Goal: Use online tool/utility: Use online tool/utility

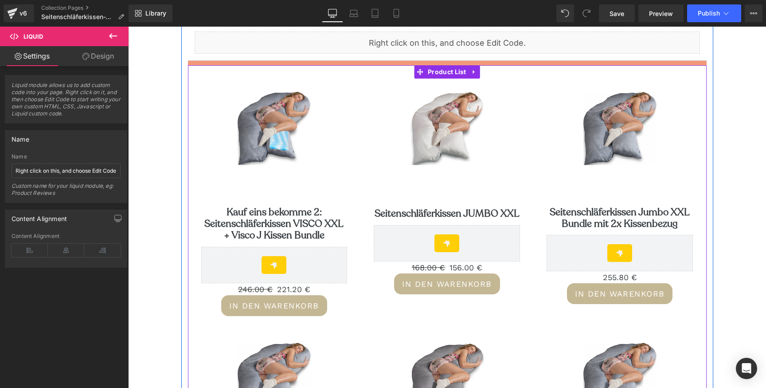
scroll to position [118, 0]
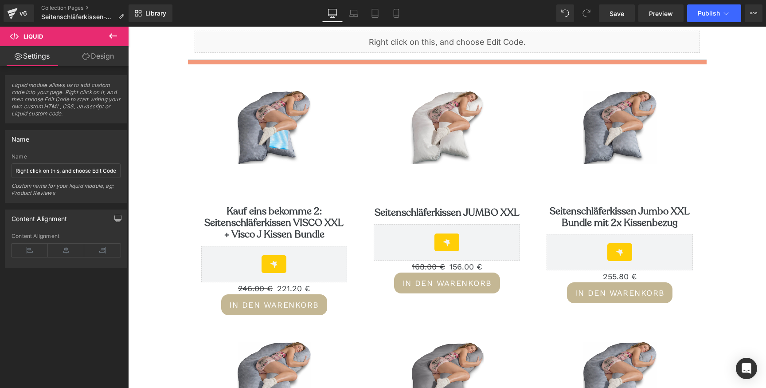
click at [111, 35] on icon at bounding box center [113, 35] width 8 height 5
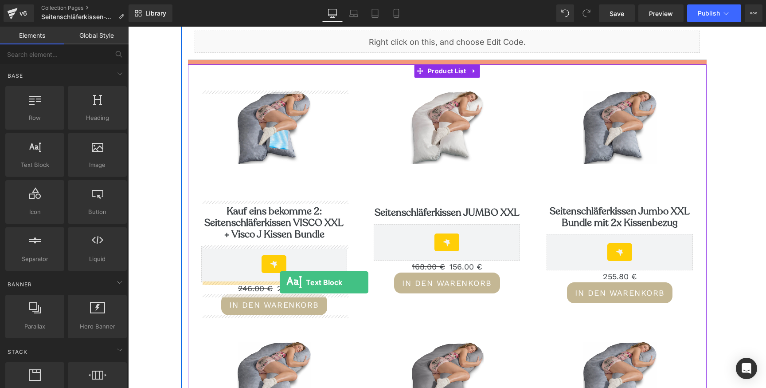
drag, startPoint x: 165, startPoint y: 182, endPoint x: 279, endPoint y: 282, distance: 151.8
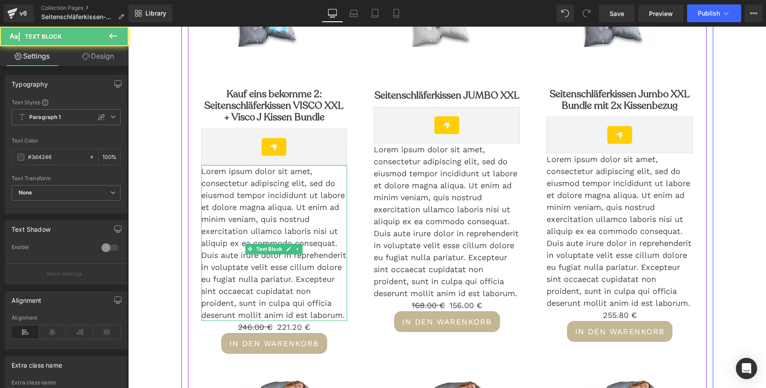
scroll to position [254, 0]
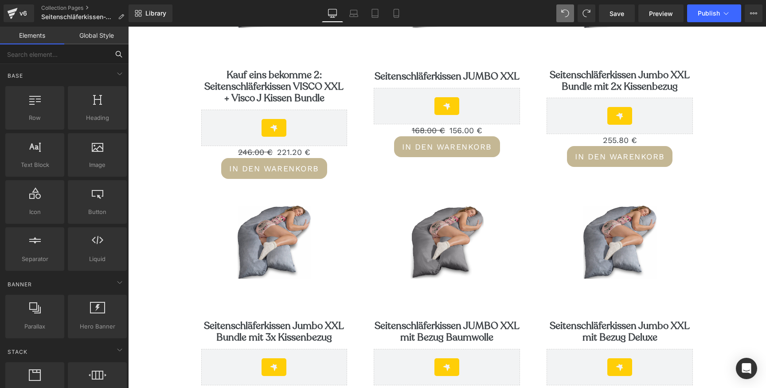
click at [42, 55] on input "text" at bounding box center [54, 54] width 109 height 20
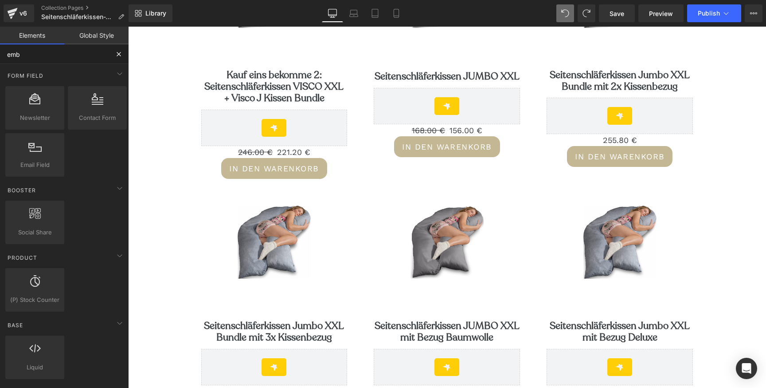
type input "embe"
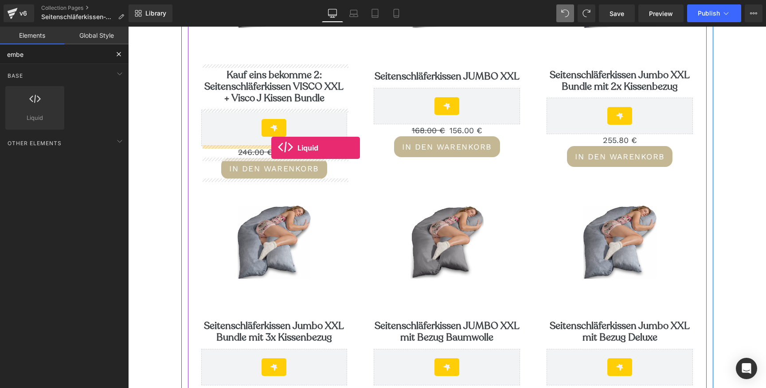
drag, startPoint x: 160, startPoint y: 134, endPoint x: 271, endPoint y: 148, distance: 112.5
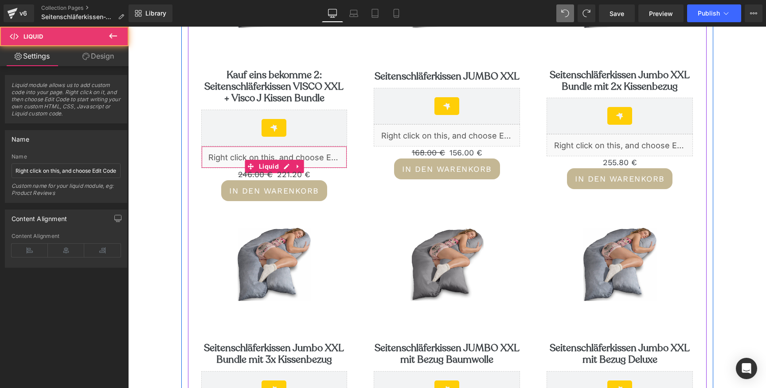
click at [252, 155] on div "Liquid" at bounding box center [274, 157] width 146 height 22
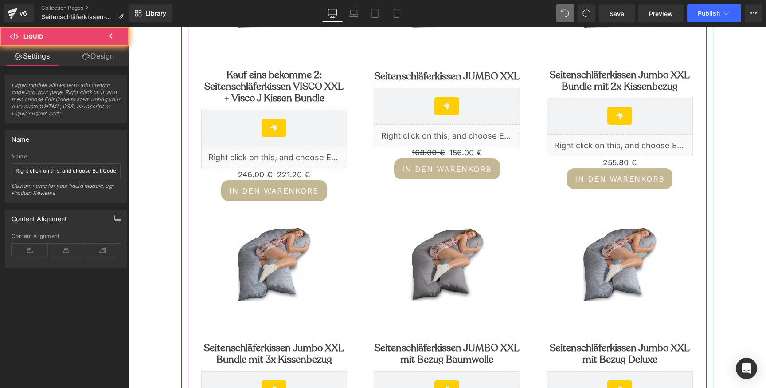
click at [199, 151] on div "Sale Off (P) Image Kauf eins bekomme 2: Seitenschläferkissen VISCO XXL + Visco …" at bounding box center [274, 77] width 173 height 273
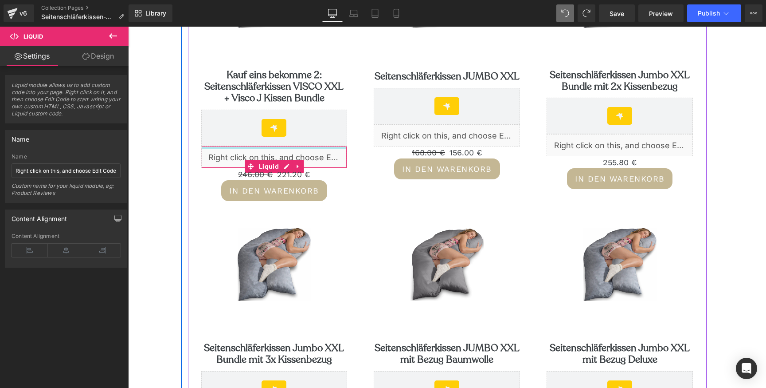
click at [308, 148] on div "Liquid" at bounding box center [274, 157] width 146 height 22
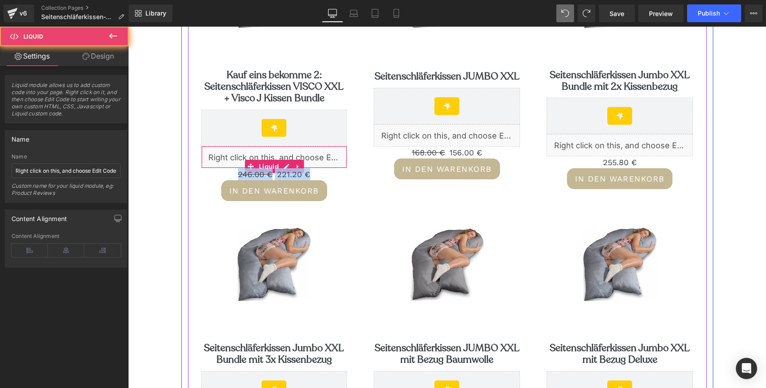
click at [308, 148] on div "Liquid" at bounding box center [274, 157] width 146 height 22
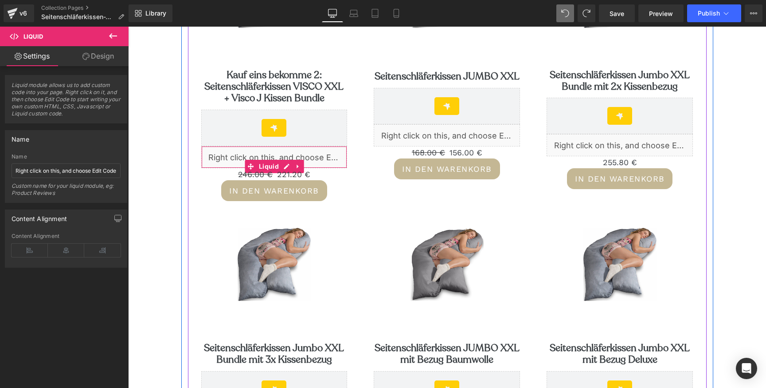
click at [256, 153] on div "Liquid" at bounding box center [274, 157] width 146 height 22
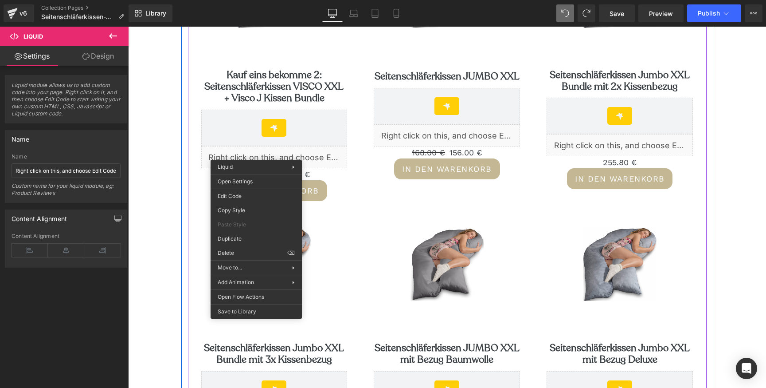
click at [305, 150] on div "Liquid" at bounding box center [274, 157] width 146 height 22
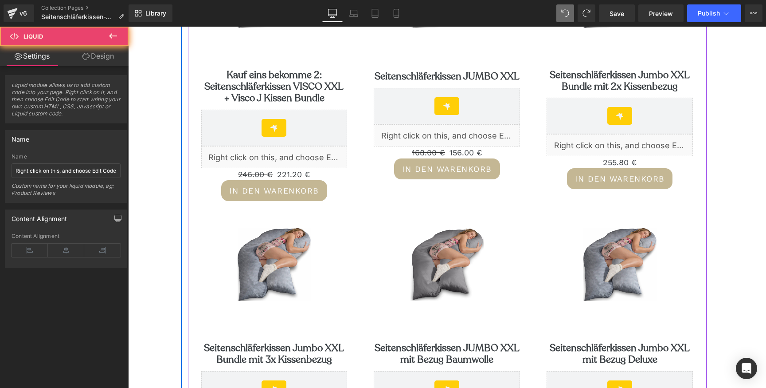
click at [282, 154] on div "Liquid" at bounding box center [274, 157] width 146 height 22
click at [286, 165] on div "Liquid" at bounding box center [274, 157] width 146 height 22
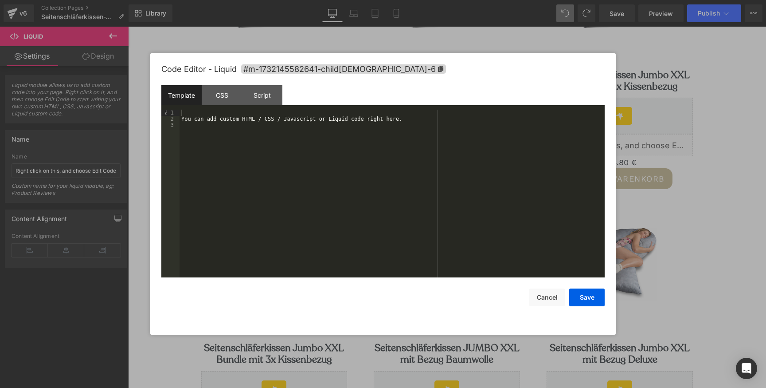
click at [272, 140] on div "You can add custom HTML / CSS / Javascript or Liquid code right here." at bounding box center [392, 200] width 425 height 180
click at [571, 296] on button "Save" at bounding box center [586, 297] width 35 height 18
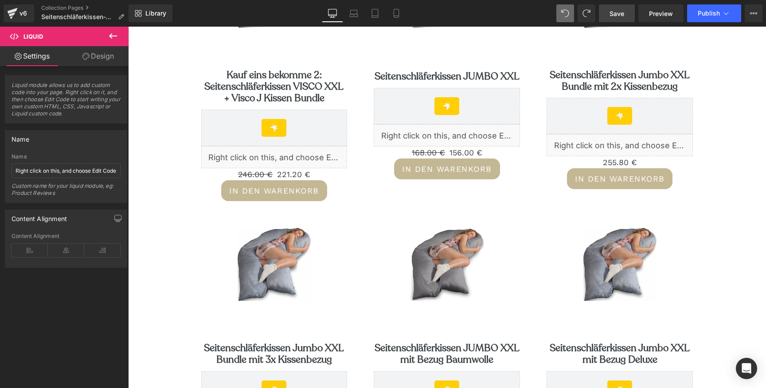
click at [616, 16] on span "Save" at bounding box center [617, 13] width 15 height 9
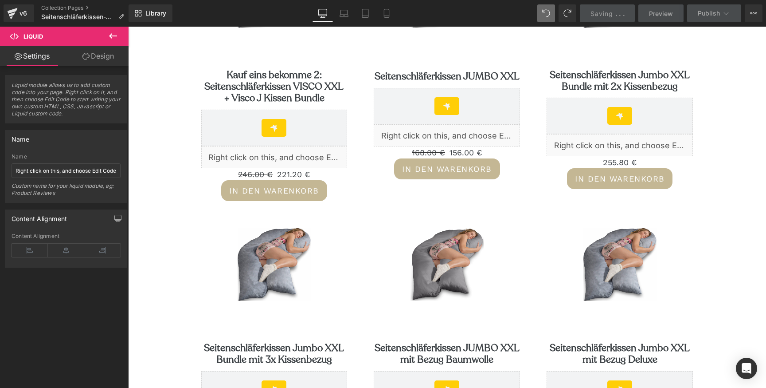
click at [663, 15] on span "Preview" at bounding box center [661, 13] width 24 height 9
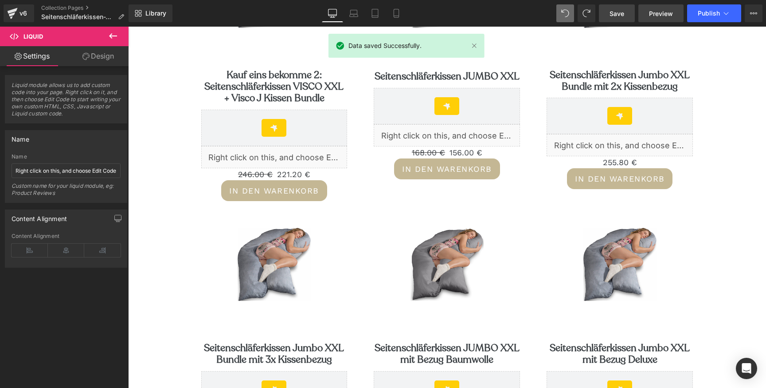
click at [663, 15] on span "Preview" at bounding box center [661, 13] width 24 height 9
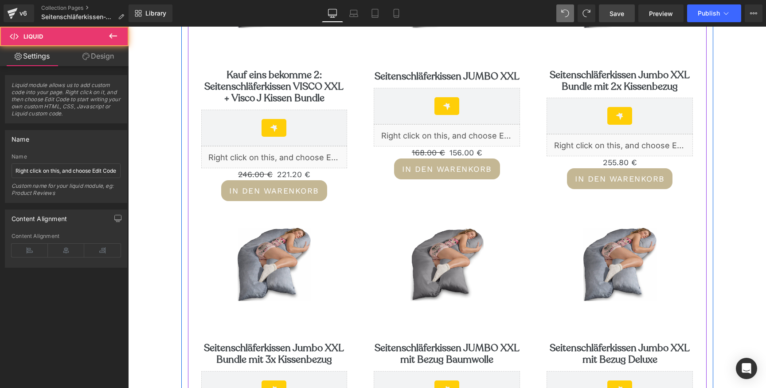
click at [279, 158] on div "Liquid" at bounding box center [274, 157] width 146 height 22
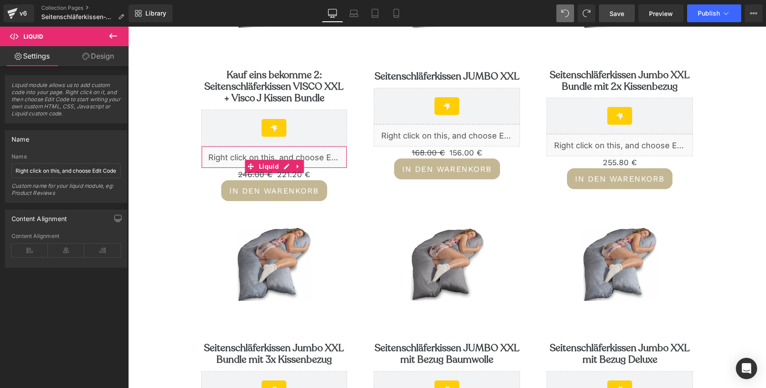
click at [111, 53] on link "Design" at bounding box center [98, 56] width 64 height 20
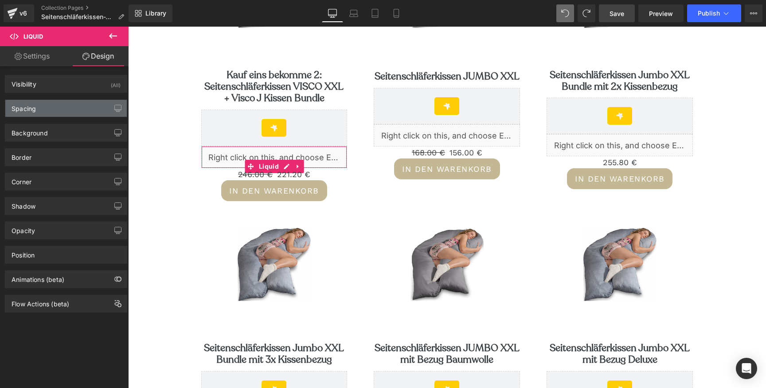
click at [74, 107] on div "Spacing" at bounding box center [66, 108] width 122 height 17
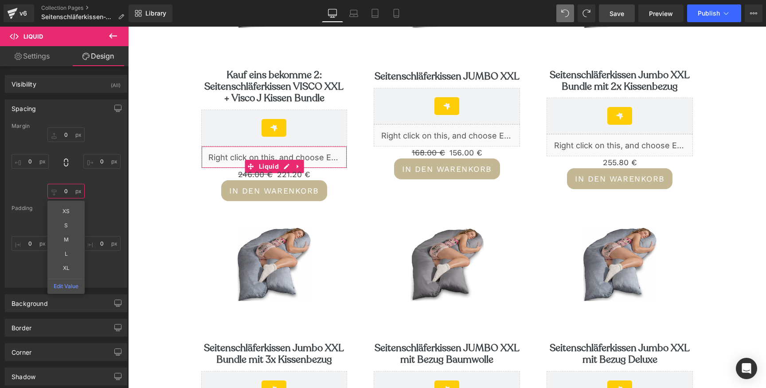
click at [60, 190] on input "0" at bounding box center [65, 191] width 37 height 15
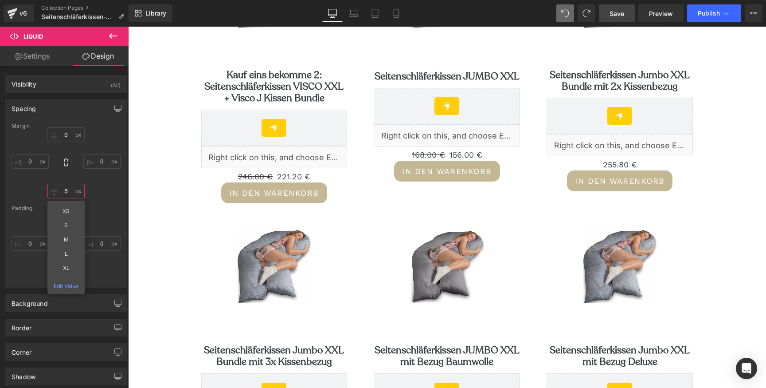
type input "5"
